Goal: Task Accomplishment & Management: Manage account settings

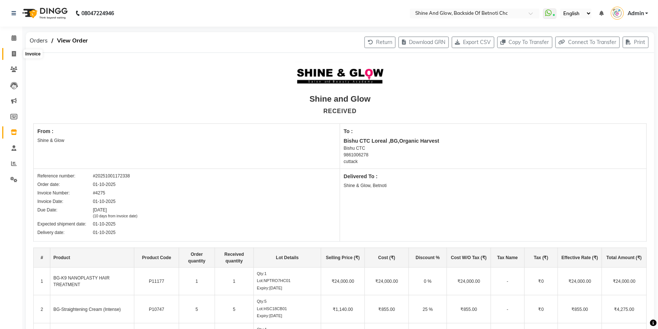
click at [10, 52] on span at bounding box center [13, 54] width 13 height 9
select select "service"
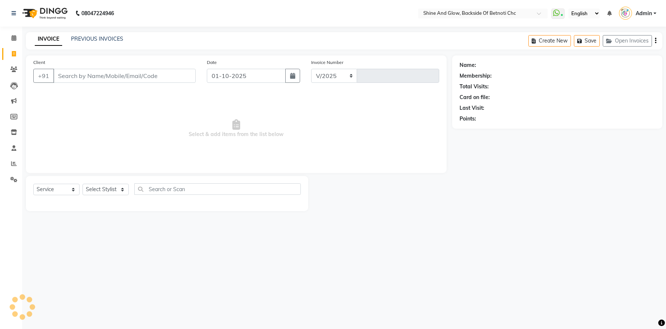
select select "3848"
type input "1463"
click at [97, 36] on link "PREVIOUS INVOICES" at bounding box center [97, 39] width 52 height 7
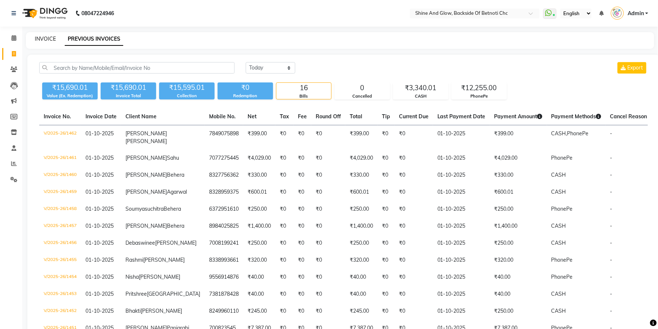
click at [39, 39] on link "INVOICE" at bounding box center [45, 39] width 21 height 7
select select "service"
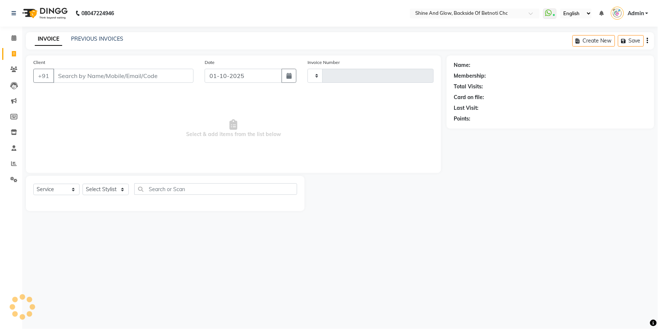
type input "1463"
select select "3848"
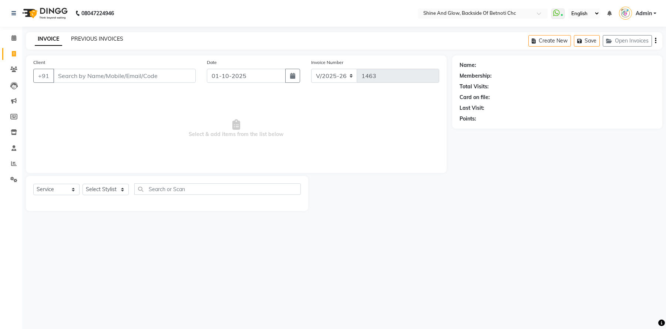
click at [97, 38] on link "PREVIOUS INVOICES" at bounding box center [97, 39] width 52 height 7
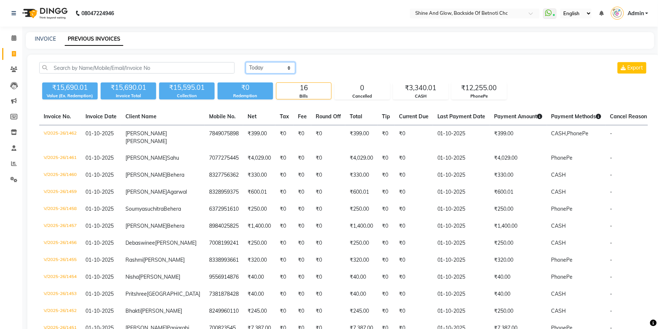
click at [274, 67] on select "[DATE] [DATE] Custom Range" at bounding box center [271, 67] width 50 height 11
click at [246, 62] on select "[DATE] [DATE] Custom Range" at bounding box center [271, 67] width 50 height 11
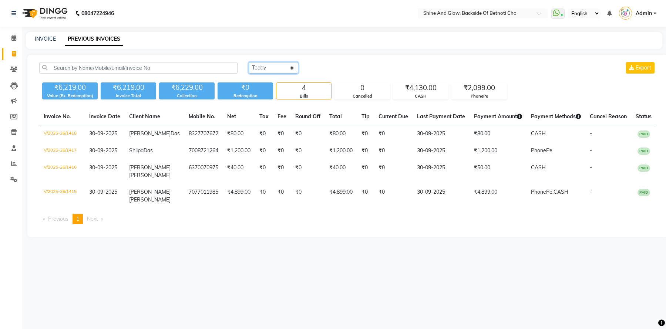
click at [287, 68] on select "[DATE] [DATE] Custom Range" at bounding box center [274, 67] width 50 height 11
select select "range"
click at [249, 62] on select "[DATE] [DATE] Custom Range" at bounding box center [274, 67] width 50 height 11
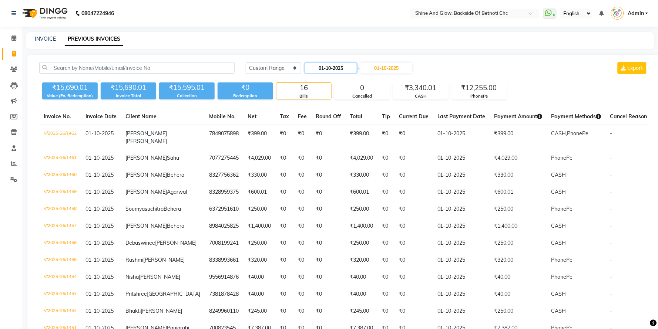
click at [332, 67] on input "01-10-2025" at bounding box center [331, 68] width 52 height 10
select select "10"
select select "2025"
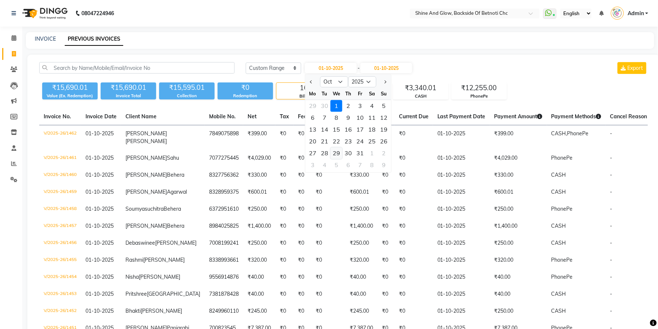
click at [338, 152] on div "29" at bounding box center [337, 154] width 12 height 12
type input "[DATE]"
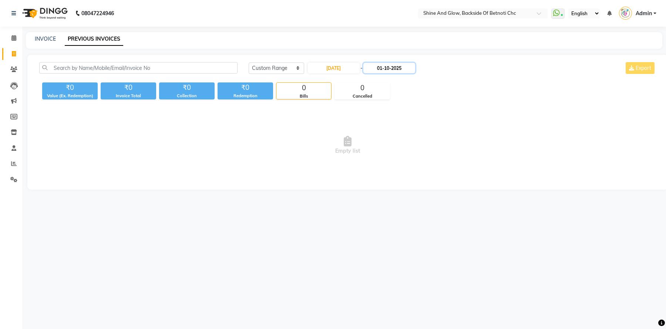
click at [384, 69] on input "01-10-2025" at bounding box center [389, 68] width 52 height 10
click at [398, 154] on div "29" at bounding box center [399, 154] width 12 height 12
type input "[DATE]"
click at [355, 67] on input "[DATE]" at bounding box center [334, 68] width 52 height 10
select select "10"
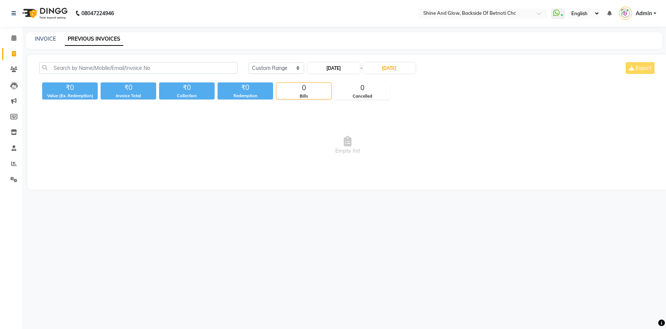
select select "2025"
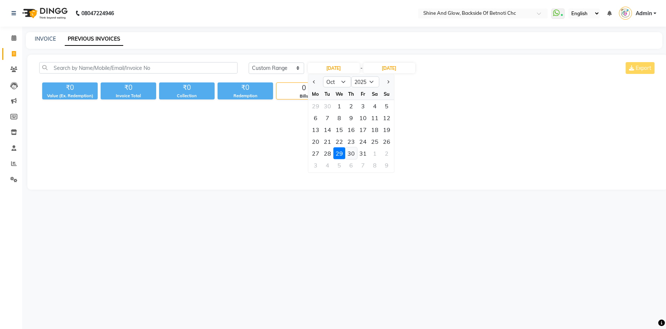
click at [349, 154] on div "30" at bounding box center [351, 154] width 12 height 12
type input "[DATE]"
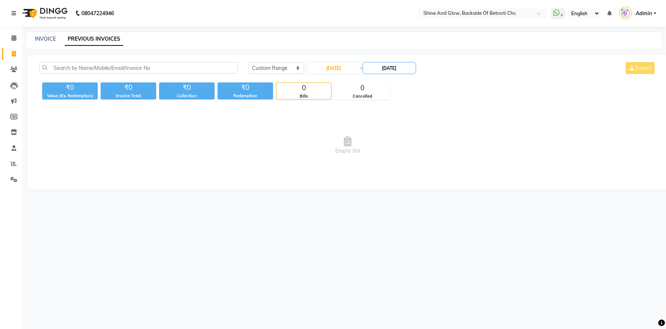
click at [384, 66] on input "[DATE]" at bounding box center [389, 68] width 52 height 10
click at [413, 152] on div "30" at bounding box center [411, 154] width 12 height 12
type input "[DATE]"
click at [343, 69] on input "[DATE]" at bounding box center [334, 68] width 52 height 10
select select "10"
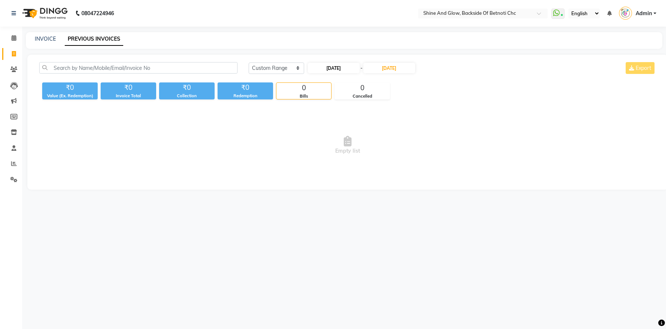
select select "2025"
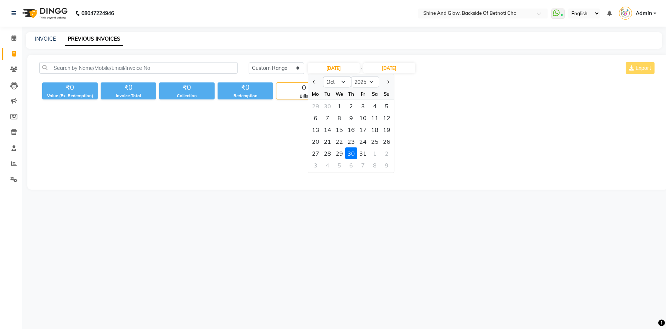
click at [327, 152] on div "28" at bounding box center [328, 154] width 12 height 12
type input "[DATE]"
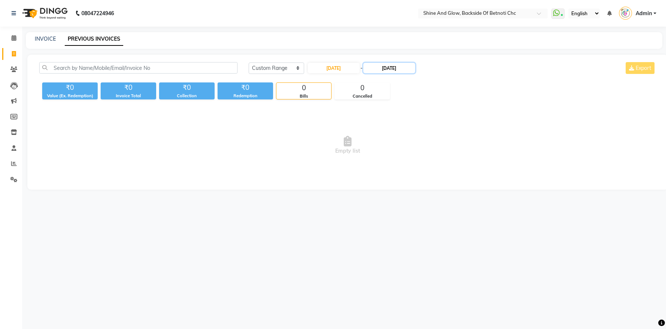
click at [382, 67] on input "[DATE]" at bounding box center [389, 68] width 52 height 10
click at [387, 151] on div "28" at bounding box center [387, 154] width 12 height 12
type input "[DATE]"
click at [526, 67] on div "[DATE] [DATE] Custom Range [DATE] - [DATE] Export" at bounding box center [452, 68] width 407 height 12
click at [342, 71] on input "[DATE]" at bounding box center [334, 68] width 52 height 10
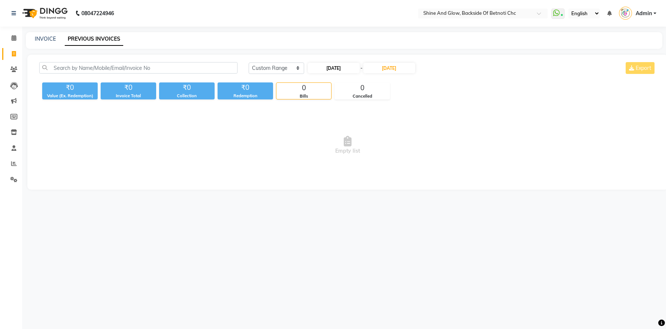
select select "10"
select select "2025"
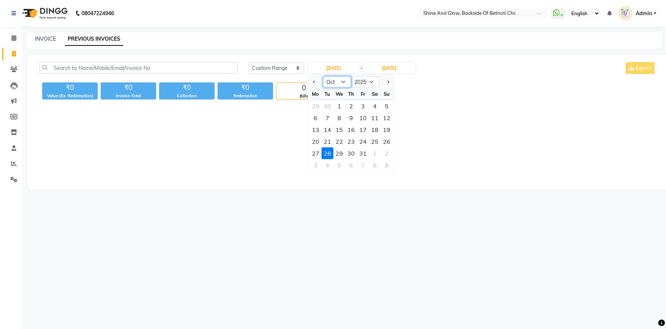
click at [345, 81] on select "Jan Feb Mar Apr May Jun [DATE] Aug Sep Oct Nov Dec" at bounding box center [337, 82] width 28 height 11
select select "9"
click at [323, 77] on select "Jan Feb Mar Apr May Jun [DATE] Aug Sep Oct Nov Dec" at bounding box center [337, 82] width 28 height 11
click at [326, 152] on div "30" at bounding box center [328, 154] width 12 height 12
type input "30-09-2025"
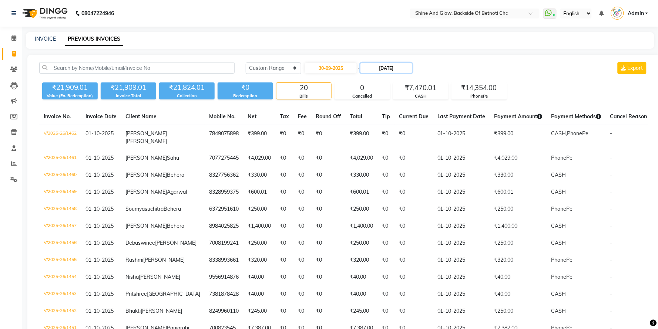
click at [396, 70] on input "[DATE]" at bounding box center [386, 68] width 52 height 10
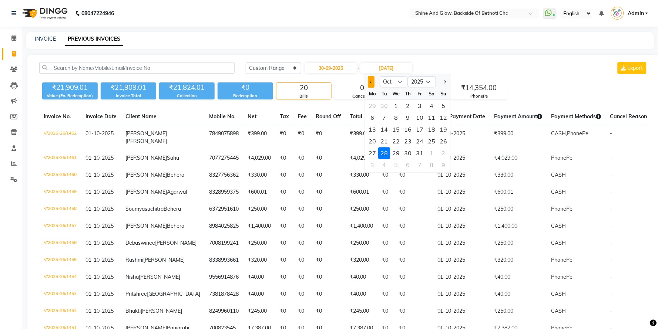
click at [371, 83] on span "Previous month" at bounding box center [371, 81] width 3 height 3
select select "9"
click at [386, 151] on div "30" at bounding box center [385, 154] width 12 height 12
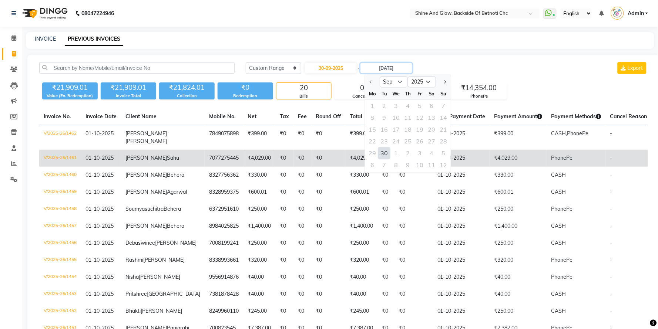
type input "30-09-2025"
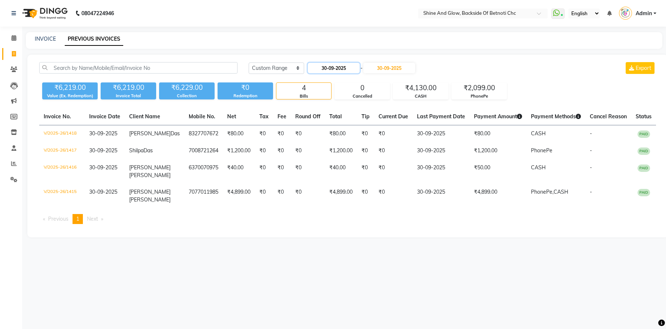
click at [354, 71] on input "30-09-2025" at bounding box center [334, 68] width 52 height 10
select select "9"
select select "2025"
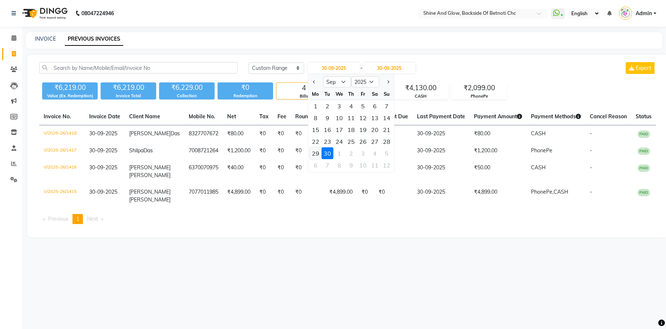
click at [317, 154] on div "29" at bounding box center [316, 154] width 12 height 12
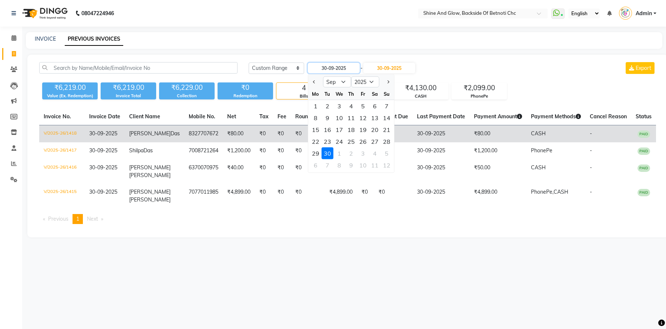
type input "29-09-2025"
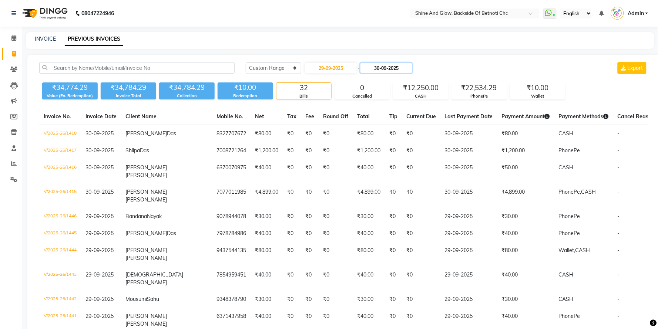
click at [386, 68] on input "30-09-2025" at bounding box center [386, 68] width 52 height 10
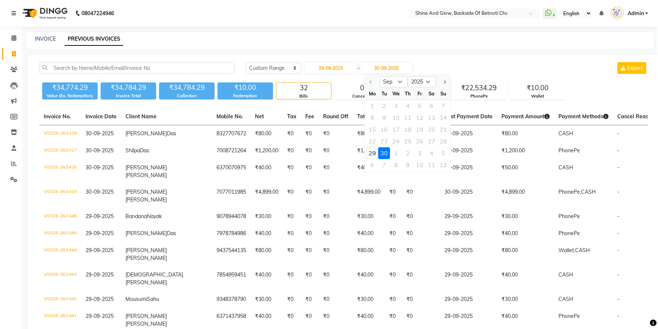
click at [373, 154] on div "29" at bounding box center [373, 154] width 12 height 12
type input "29-09-2025"
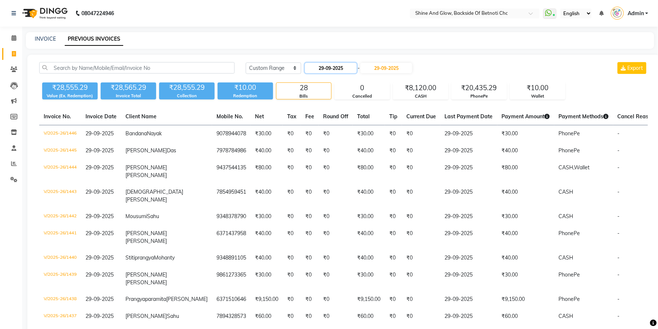
click at [343, 69] on input "29-09-2025" at bounding box center [331, 68] width 52 height 10
select select "9"
select select "2025"
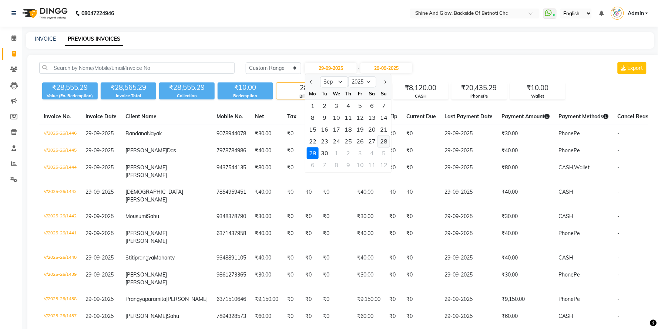
click at [383, 140] on div "28" at bounding box center [384, 142] width 12 height 12
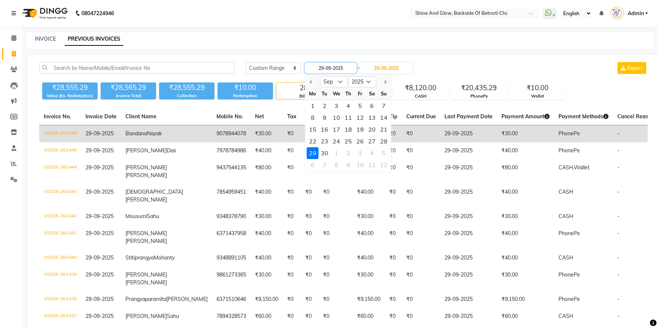
type input "28-09-2025"
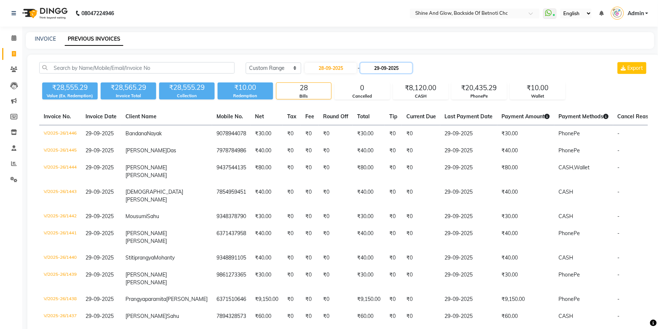
click at [389, 70] on input "29-09-2025" at bounding box center [386, 68] width 52 height 10
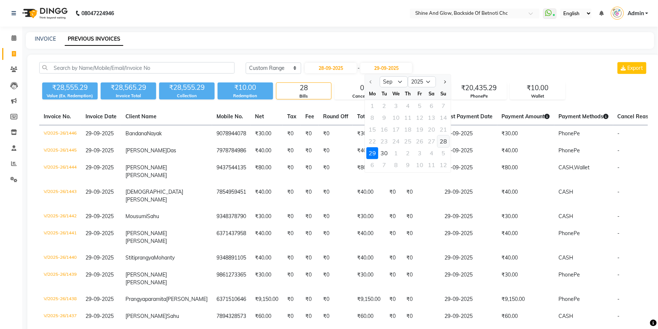
click at [442, 139] on div "28" at bounding box center [444, 142] width 12 height 12
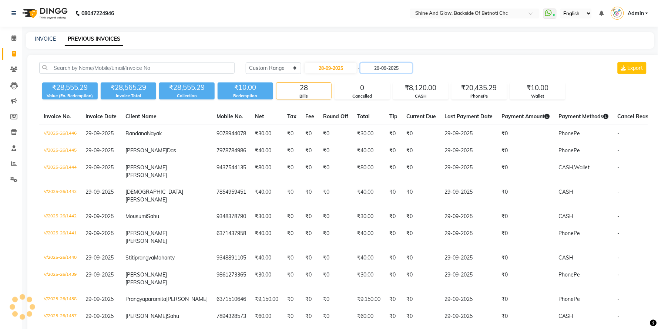
type input "28-09-2025"
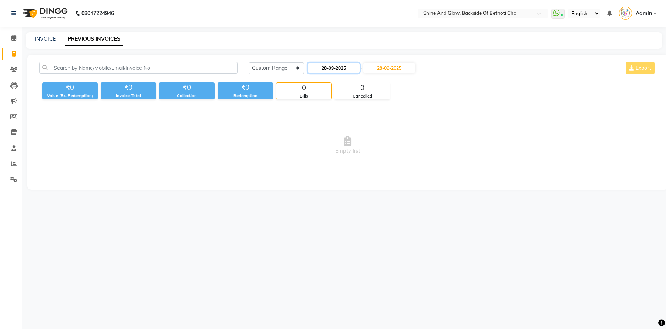
click at [341, 69] on input "28-09-2025" at bounding box center [334, 68] width 52 height 10
select select "9"
select select "2025"
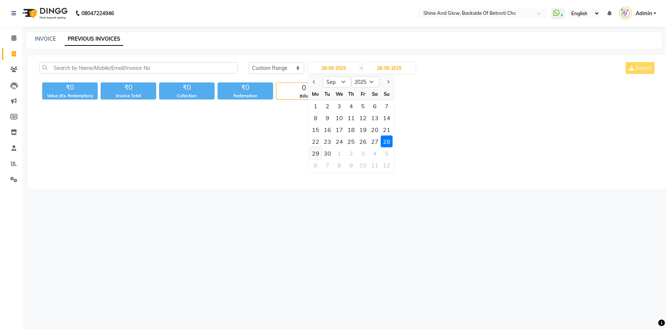
click at [312, 152] on div "29" at bounding box center [316, 154] width 12 height 12
type input "29-09-2025"
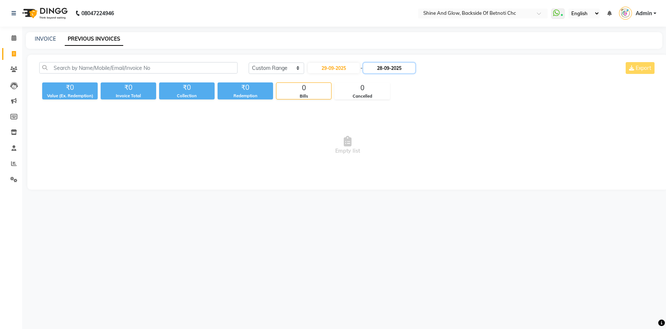
click at [392, 67] on input "28-09-2025" at bounding box center [389, 68] width 52 height 10
click at [376, 153] on div "29" at bounding box center [375, 154] width 12 height 12
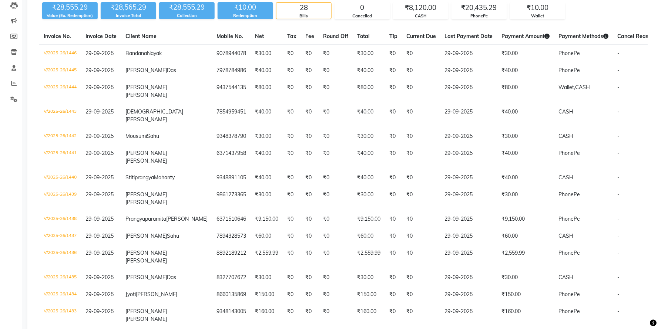
scroll to position [36, 0]
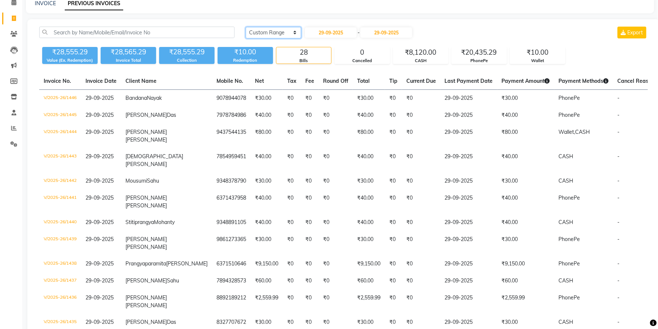
type input "29-09-2025"
click at [289, 28] on select "[DATE] [DATE] Custom Range" at bounding box center [274, 32] width 56 height 11
select select "today"
click at [246, 27] on select "[DATE] [DATE] Custom Range" at bounding box center [274, 32] width 56 height 11
